Goal: Transaction & Acquisition: Purchase product/service

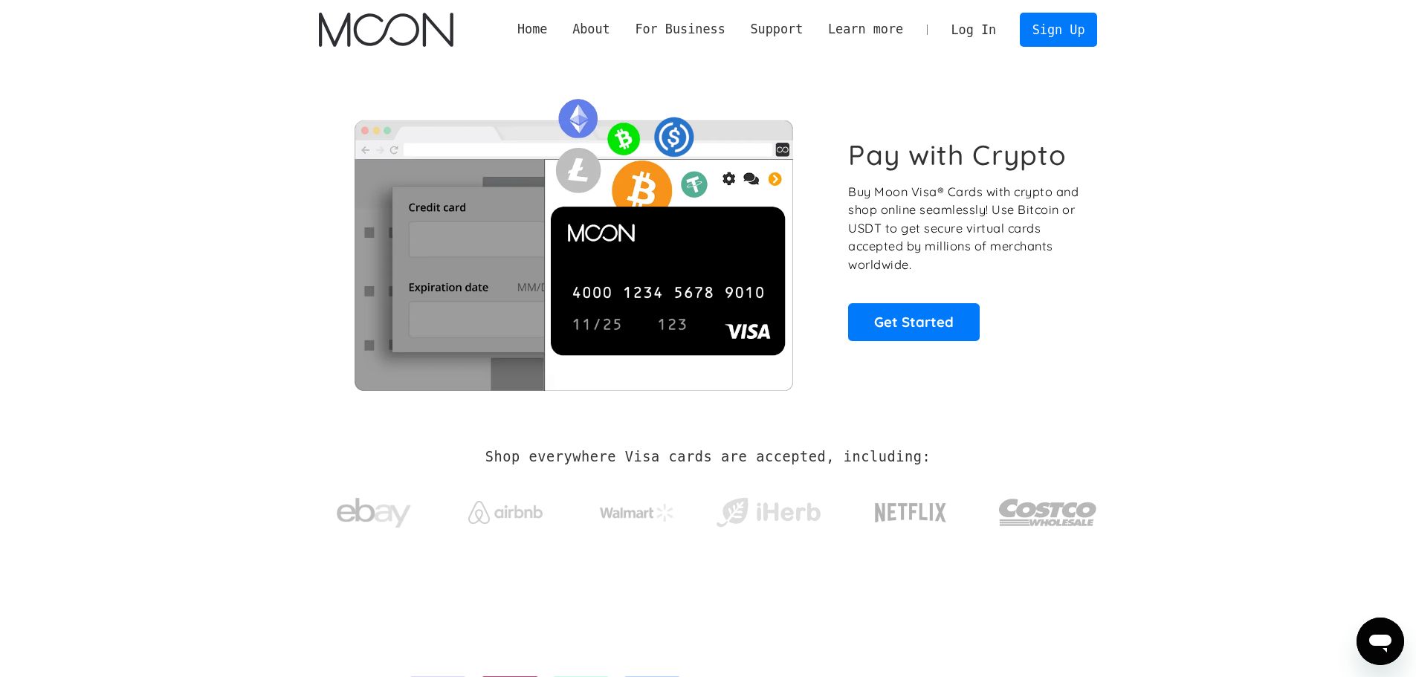
click at [989, 41] on link "Log In" at bounding box center [974, 29] width 70 height 33
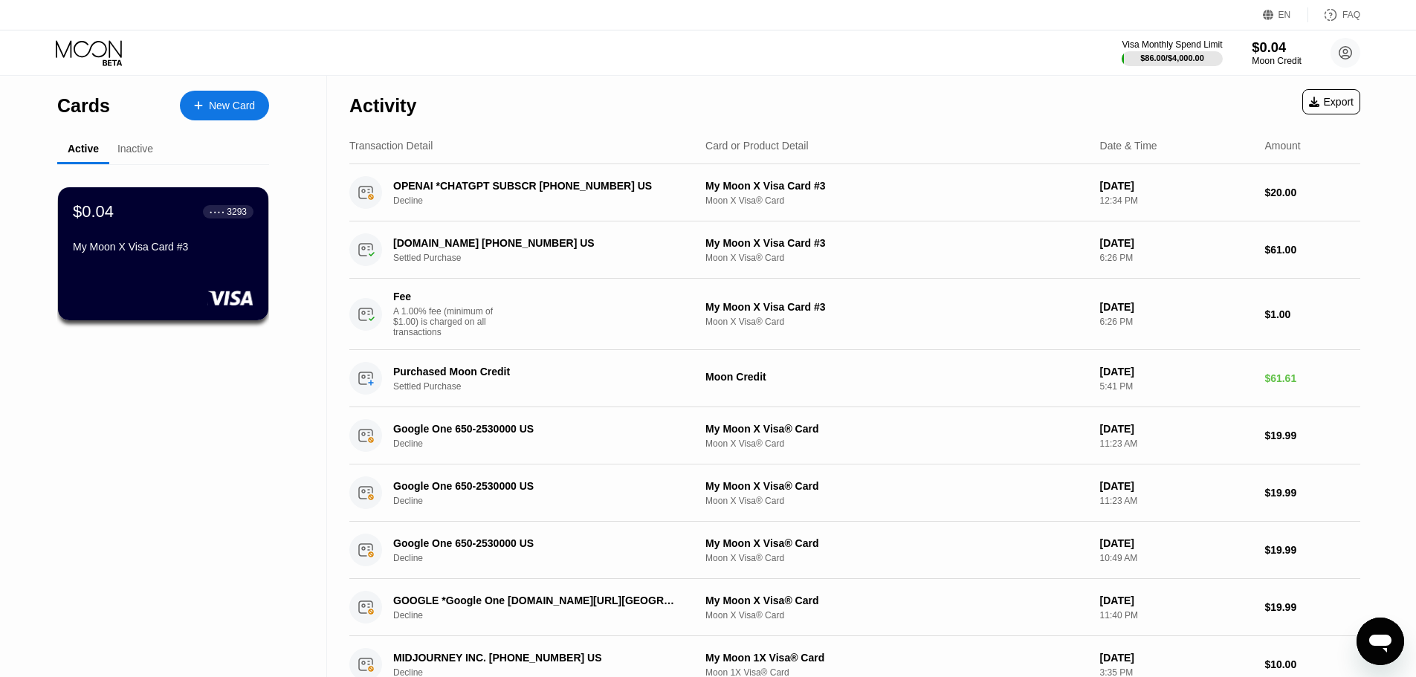
click at [1268, 61] on div "Moon Credit" at bounding box center [1277, 61] width 50 height 10
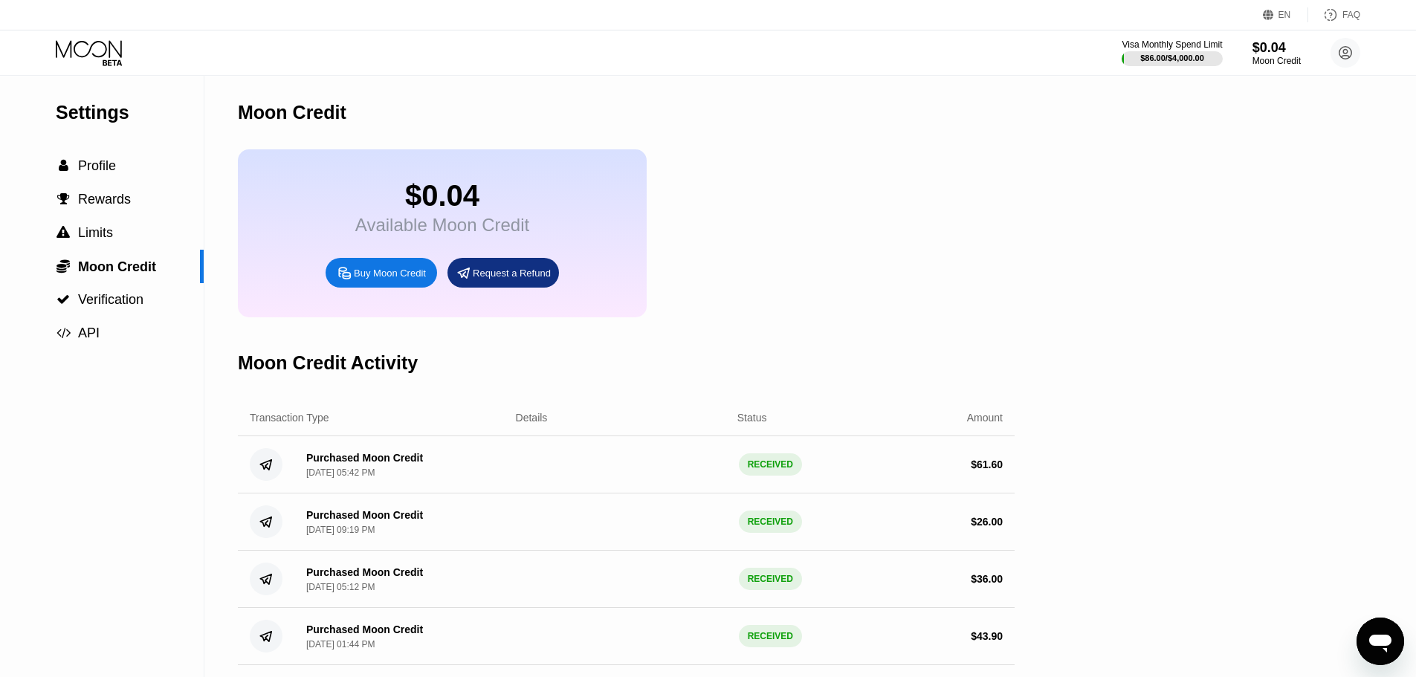
click at [387, 278] on div "Buy Moon Credit" at bounding box center [390, 273] width 72 height 13
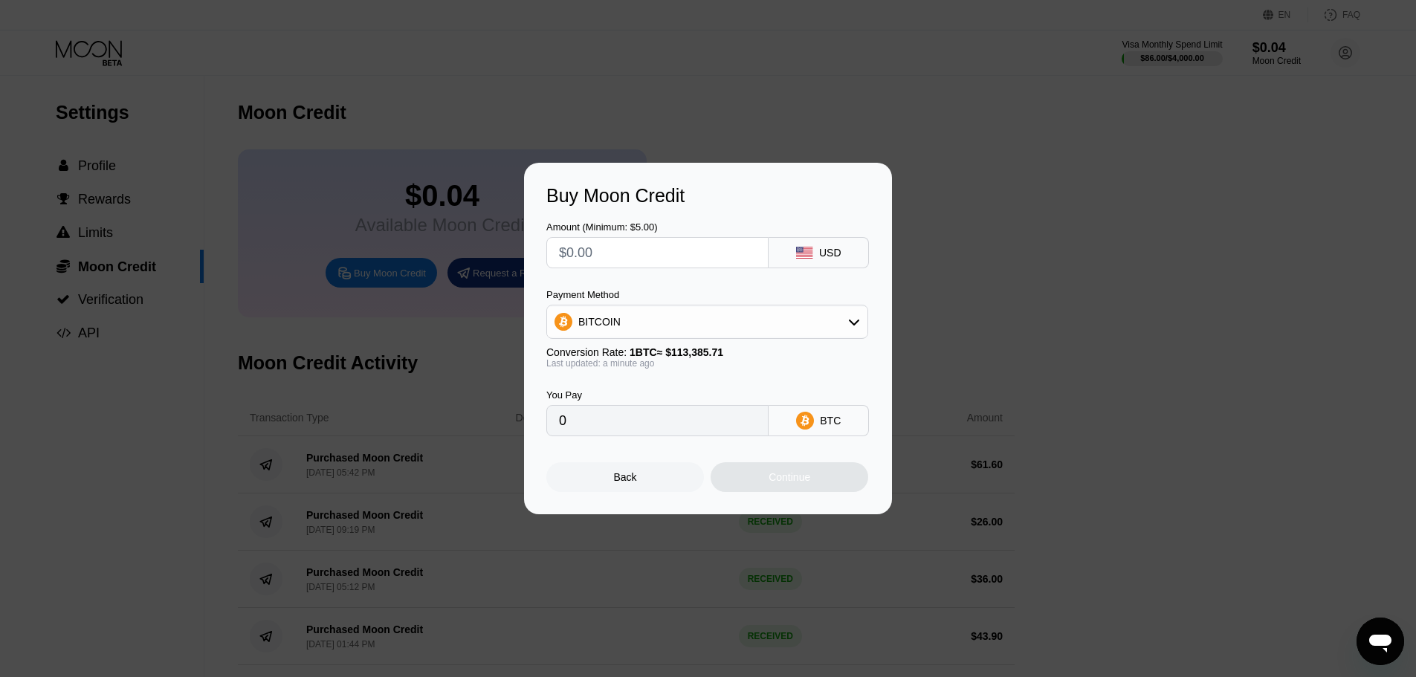
click at [659, 256] on input "text" at bounding box center [657, 253] width 197 height 30
type input "$21"
type input "0.00018521"
type input "$21"
click at [781, 474] on div "Continue" at bounding box center [790, 477] width 158 height 30
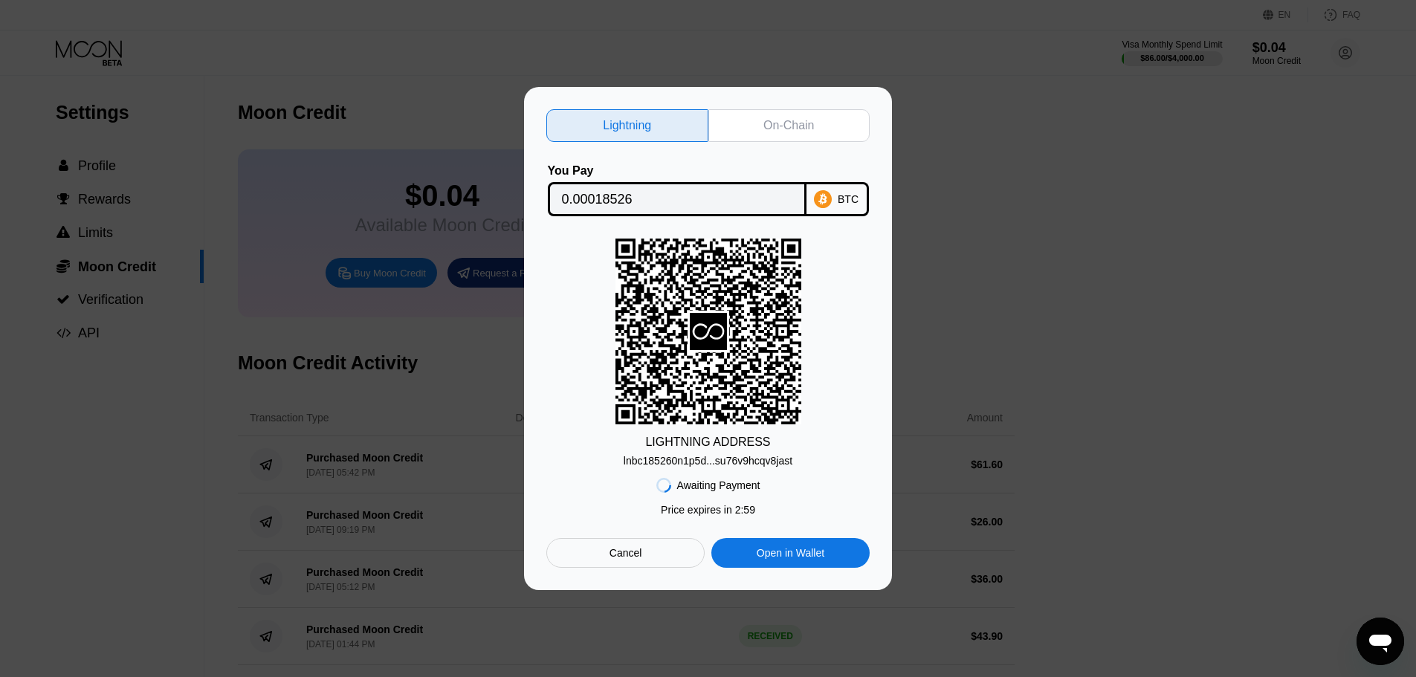
click at [836, 117] on div "On-Chain" at bounding box center [790, 125] width 162 height 33
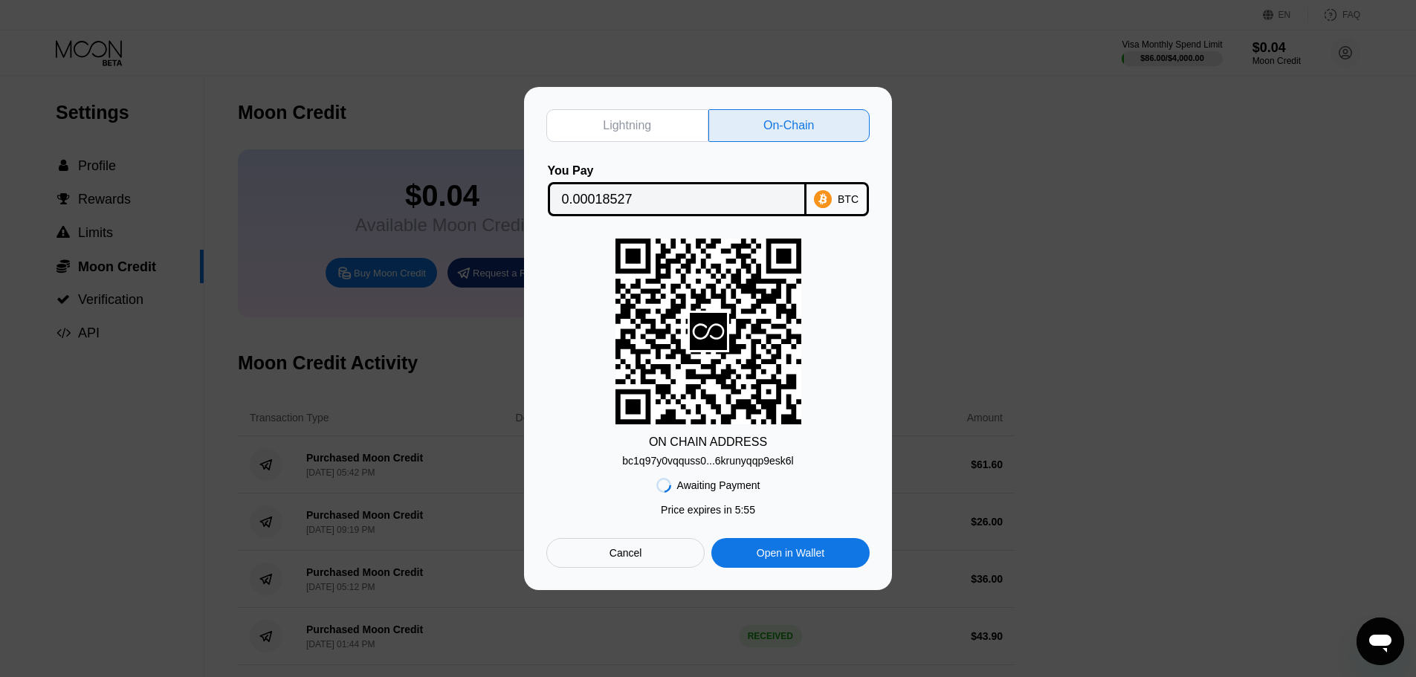
click at [619, 556] on div "Cancel" at bounding box center [626, 552] width 33 height 13
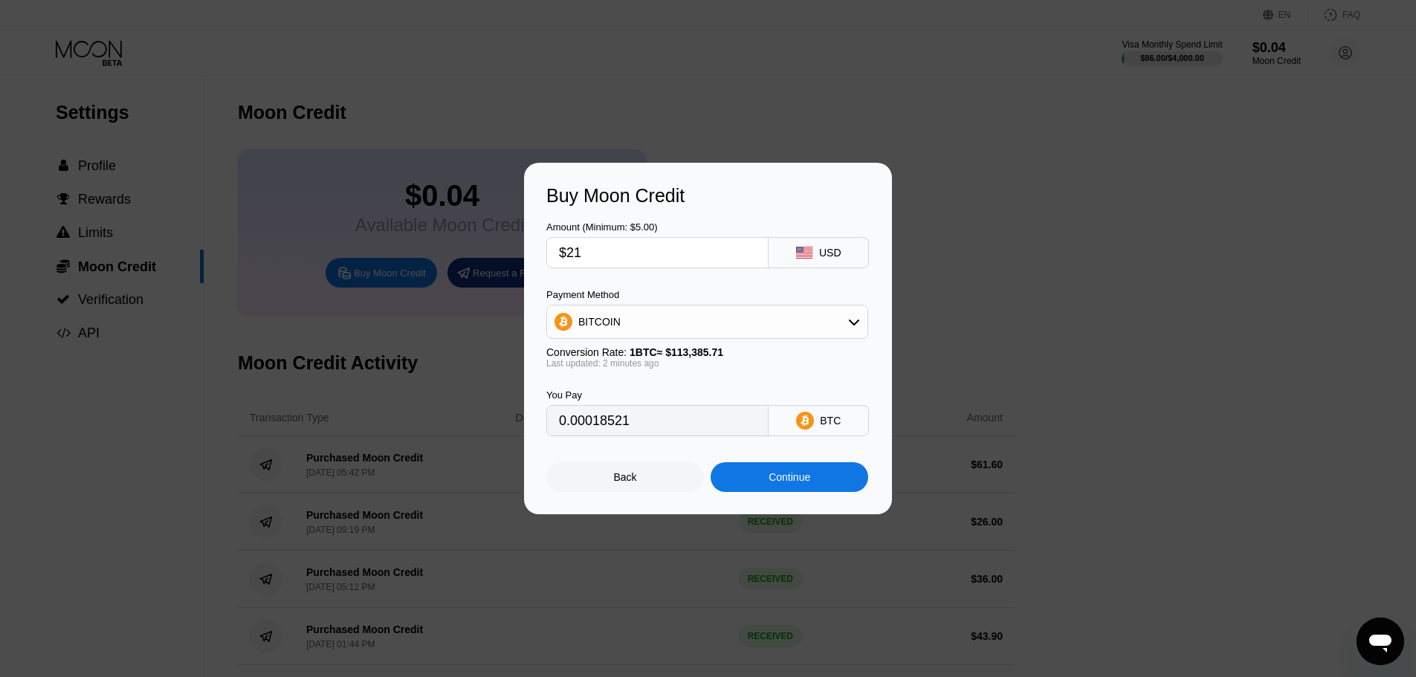
click at [619, 492] on div "Back" at bounding box center [625, 477] width 158 height 30
